Goal: Task Accomplishment & Management: Manage account settings

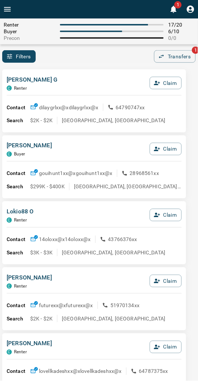
click at [167, 144] on button "Claim" at bounding box center [166, 149] width 32 height 13
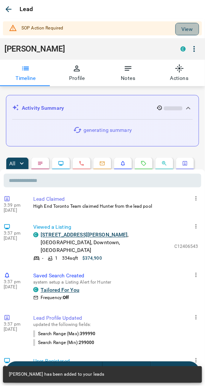
click at [179, 30] on button "View" at bounding box center [187, 29] width 24 height 13
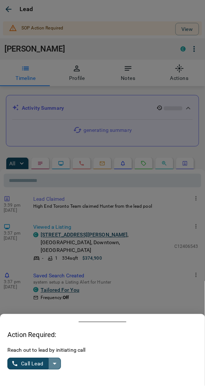
click at [56, 367] on icon "split button" at bounding box center [54, 364] width 9 height 9
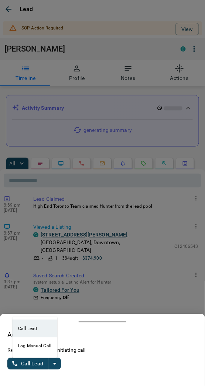
click at [32, 347] on li "Log Manual Call" at bounding box center [34, 347] width 45 height 18
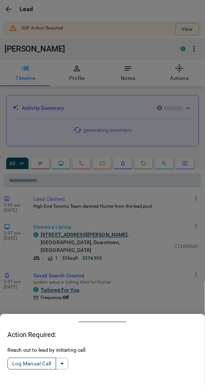
click at [32, 360] on button "Log Manual Call" at bounding box center [31, 364] width 49 height 12
click at [14, 361] on button "Yes" at bounding box center [14, 364] width 15 height 11
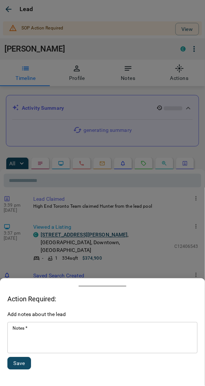
click at [36, 340] on textarea "Notes   *" at bounding box center [103, 338] width 180 height 25
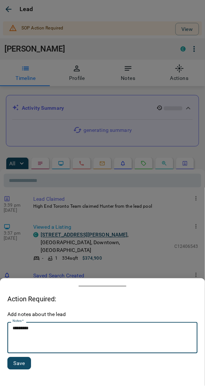
type textarea "*********"
click at [21, 358] on button "Save" at bounding box center [19, 364] width 24 height 13
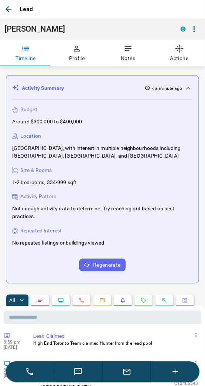
click at [10, 7] on icon "button" at bounding box center [8, 9] width 9 height 9
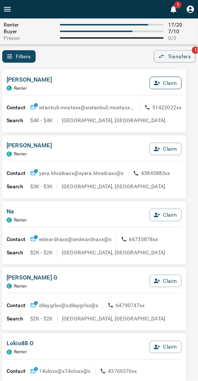
click at [163, 80] on button "Claim" at bounding box center [166, 83] width 32 height 13
click at [163, 80] on button "Confirm Claim" at bounding box center [155, 83] width 53 height 13
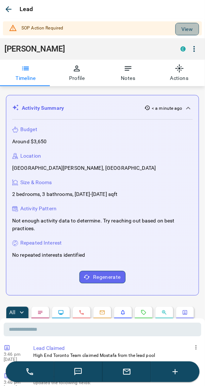
click at [181, 28] on button "View" at bounding box center [187, 29] width 24 height 13
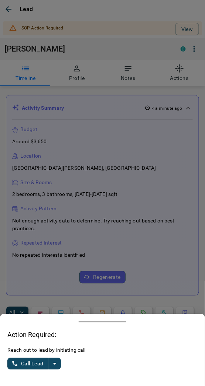
click at [53, 362] on icon "split button" at bounding box center [54, 364] width 9 height 9
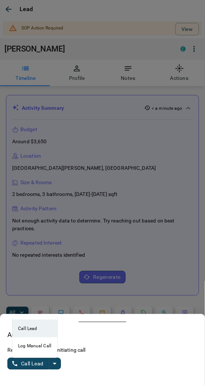
click at [28, 346] on li "Log Manual Call" at bounding box center [34, 347] width 45 height 18
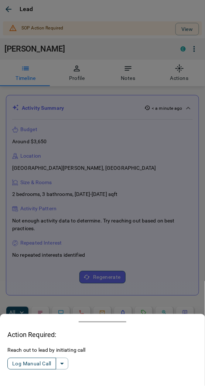
click at [26, 363] on button "Log Manual Call" at bounding box center [31, 364] width 49 height 12
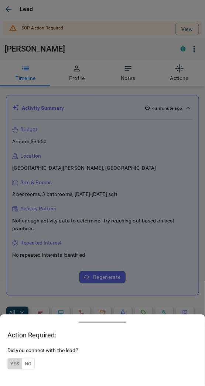
click at [16, 361] on button "Yes" at bounding box center [14, 364] width 15 height 11
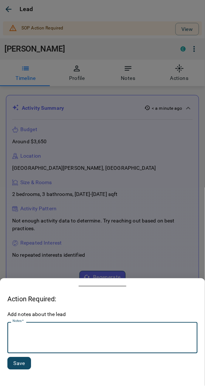
click at [48, 329] on textarea "Notes   *" at bounding box center [103, 338] width 180 height 25
type textarea "*********"
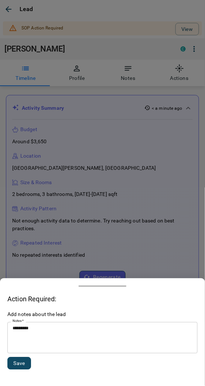
click at [6, 371] on div "Action Required: Add notes about the lead Notes   * ********* * Notes   * Save" at bounding box center [102, 333] width 205 height 108
click at [19, 370] on button "Save" at bounding box center [19, 364] width 24 height 13
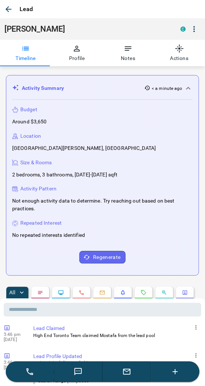
click at [8, 9] on icon "button" at bounding box center [9, 9] width 6 height 6
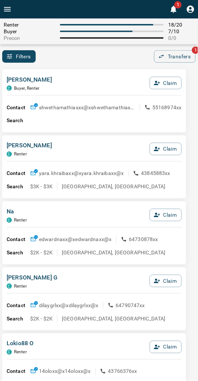
click at [102, 140] on div "[PERSON_NAME] C Renter Claim Contact yara.khraibaxx@x yara.khraibaxx@x 43845883…" at bounding box center [94, 166] width 184 height 63
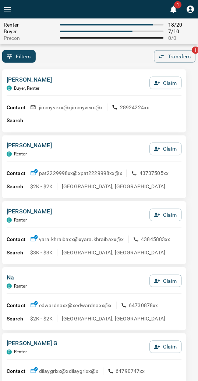
click at [110, 50] on div "Filters 0 Transfers 1" at bounding box center [99, 56] width 198 height 13
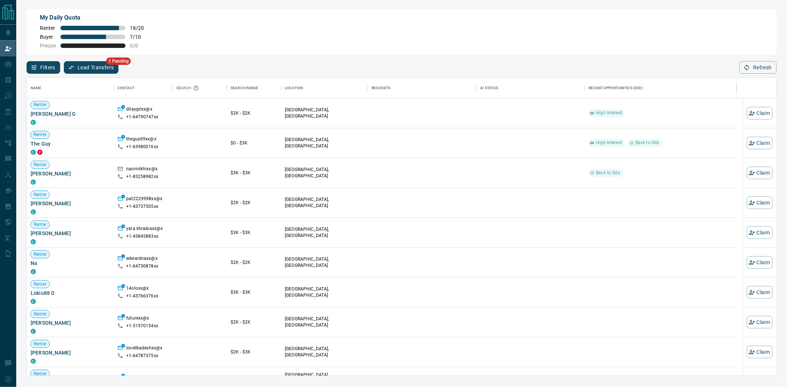
scroll to position [292, 743]
